Goal: Task Accomplishment & Management: Use online tool/utility

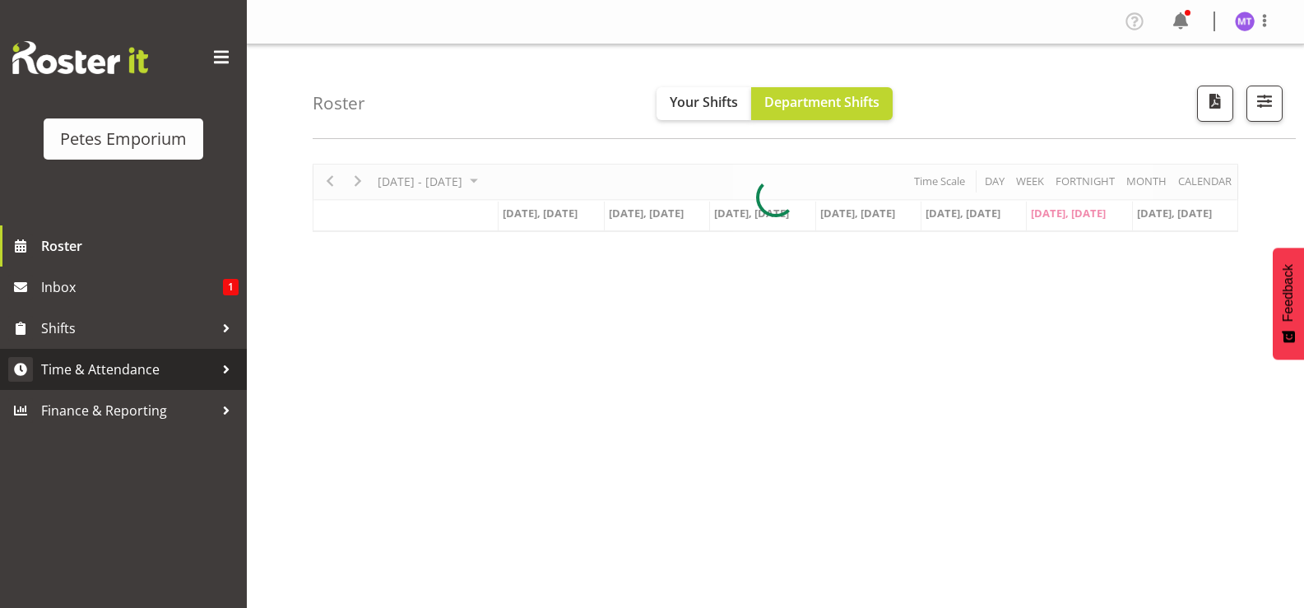
click at [202, 365] on span "Time & Attendance" at bounding box center [127, 369] width 173 height 25
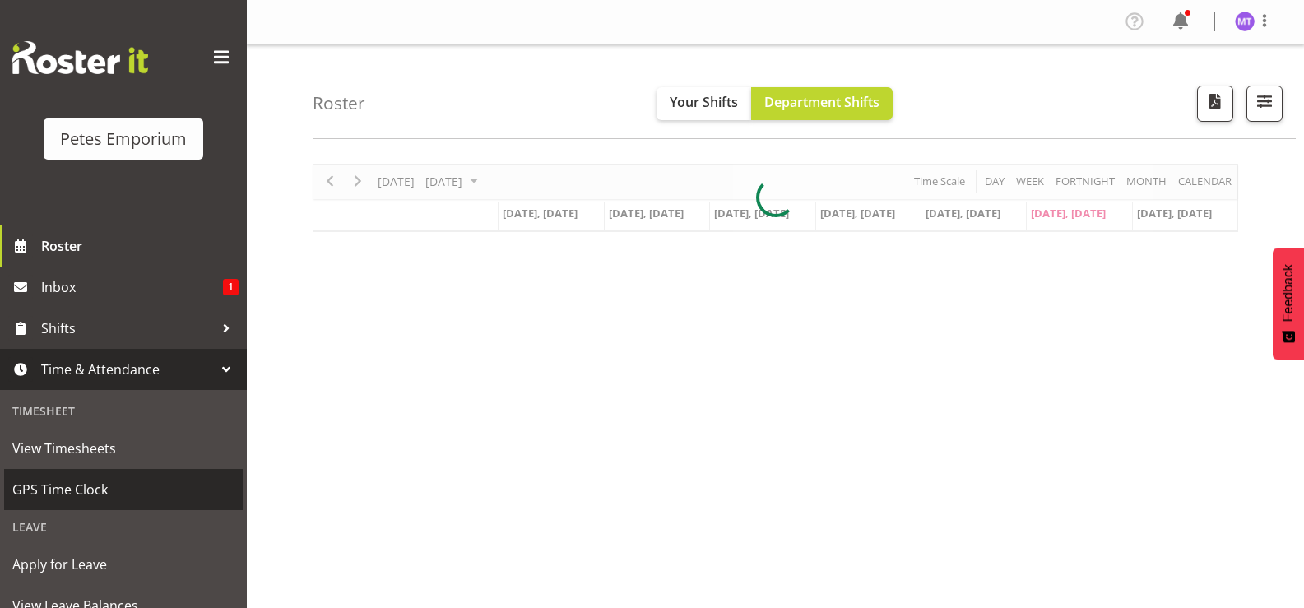
click at [133, 492] on span "GPS Time Clock" at bounding box center [123, 489] width 222 height 25
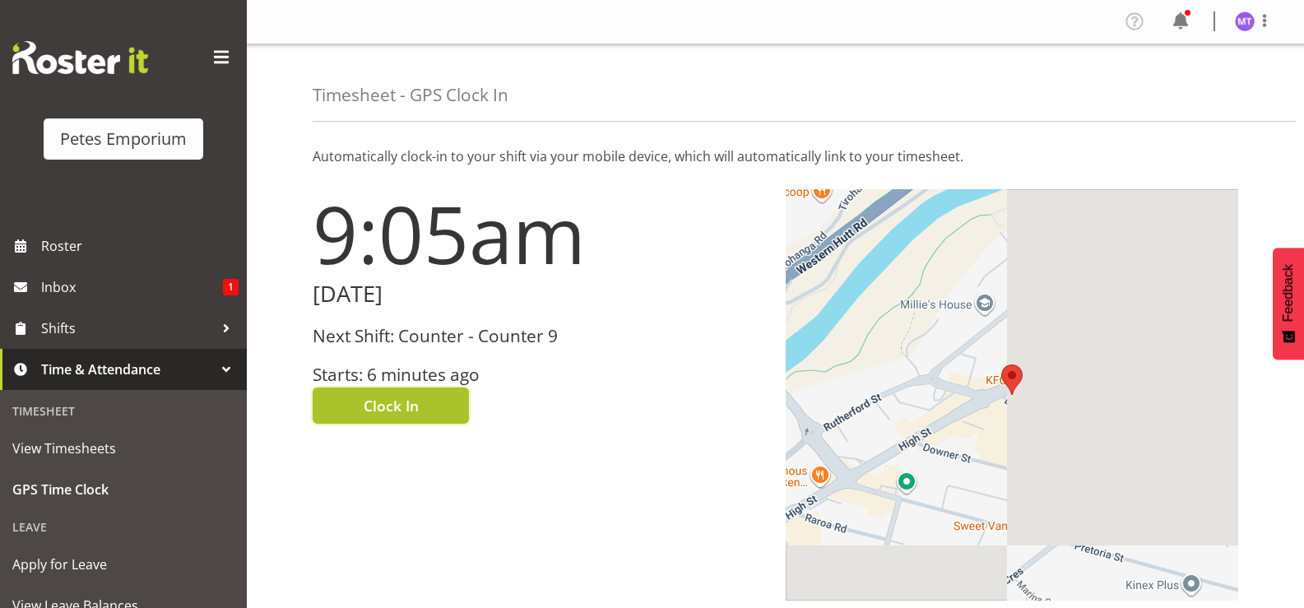
click at [443, 406] on button "Clock In" at bounding box center [391, 405] width 156 height 36
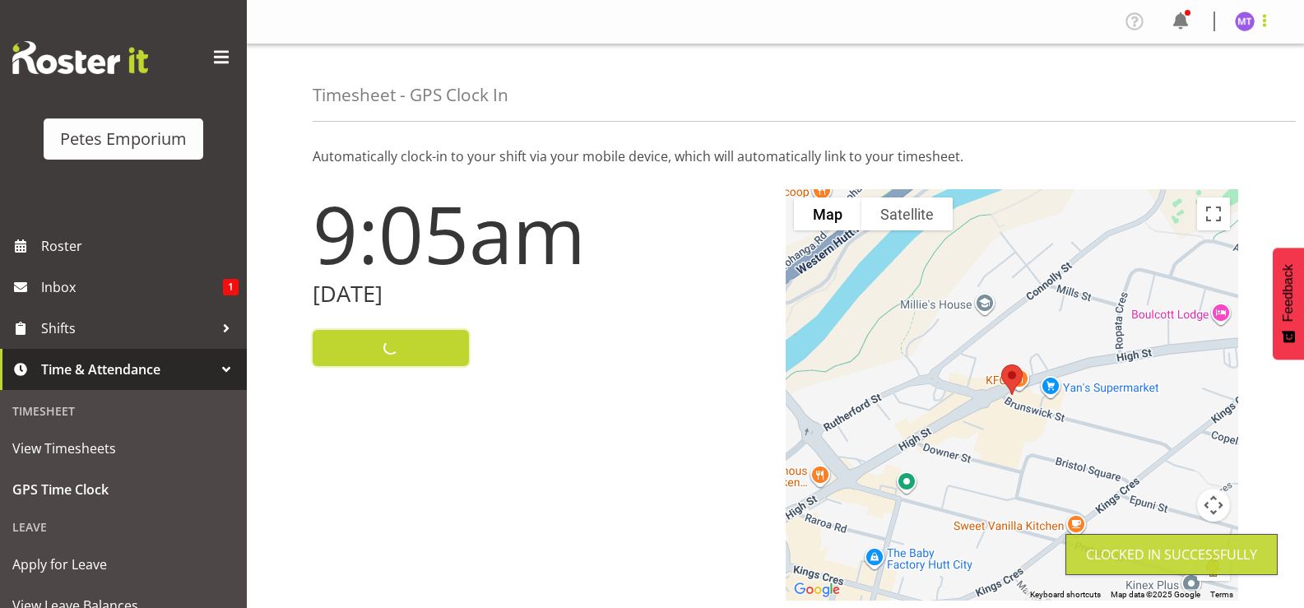
click at [1271, 29] on span at bounding box center [1264, 21] width 20 height 20
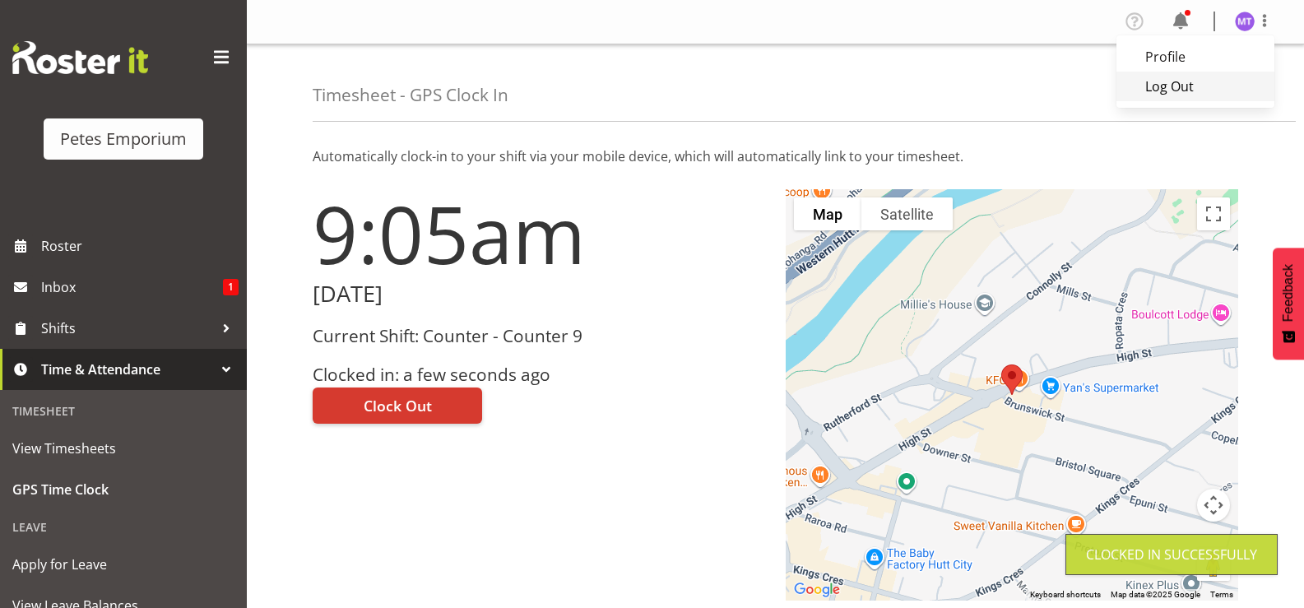
click at [1208, 85] on link "Log Out" at bounding box center [1195, 87] width 158 height 30
